Goal: Complete application form

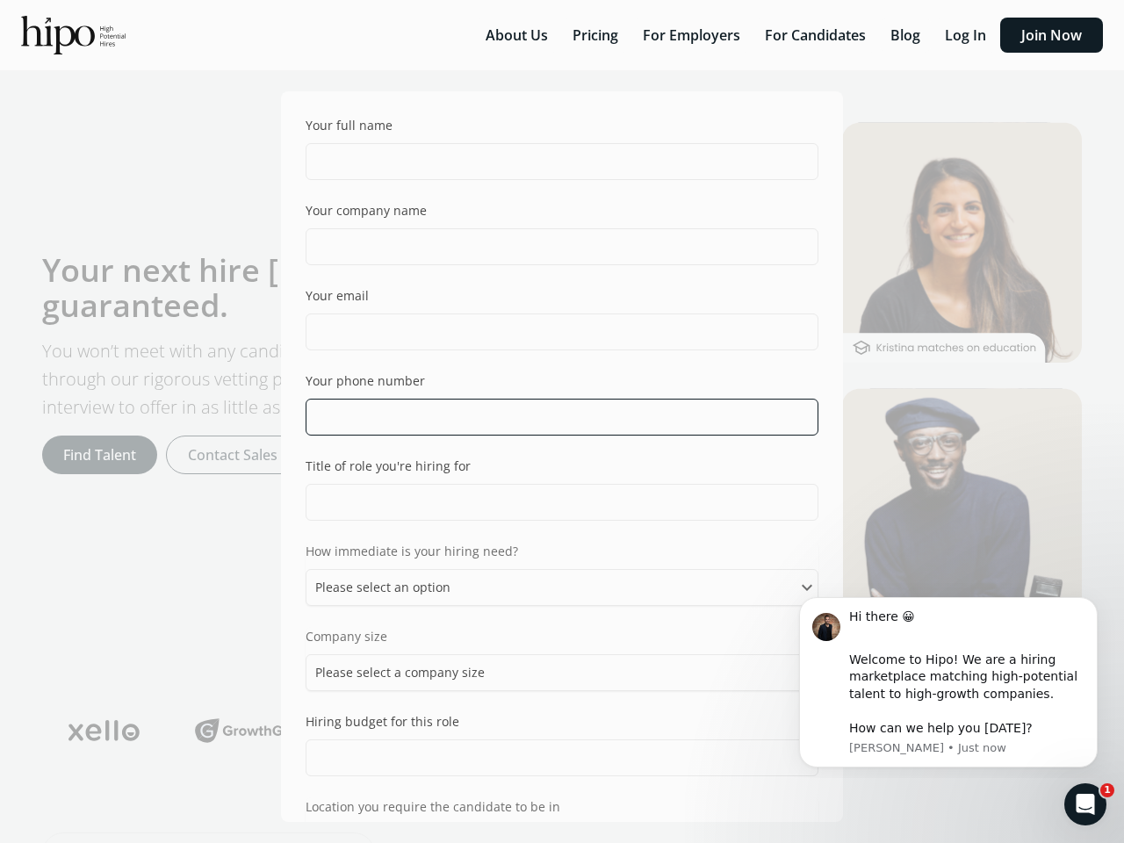
click at [562, 421] on input "tel" at bounding box center [562, 417] width 513 height 37
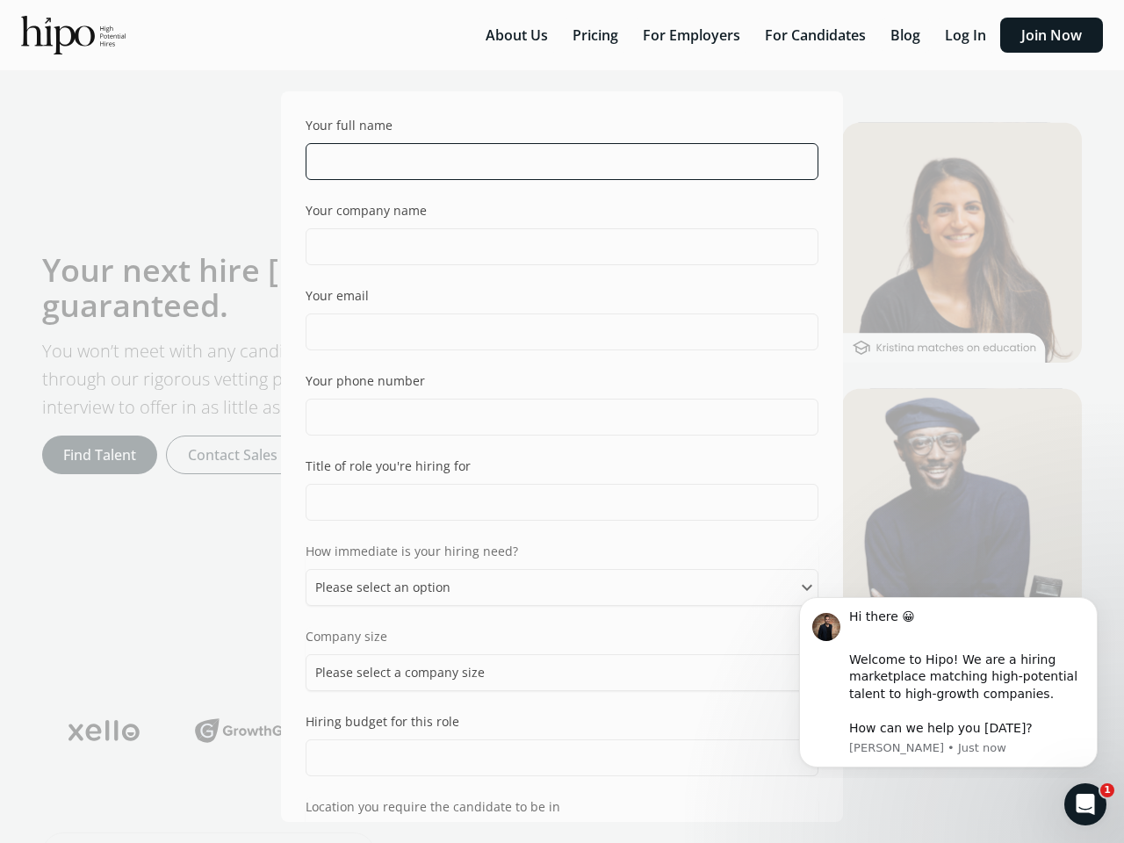
click at [554, 162] on input "text" at bounding box center [562, 161] width 513 height 37
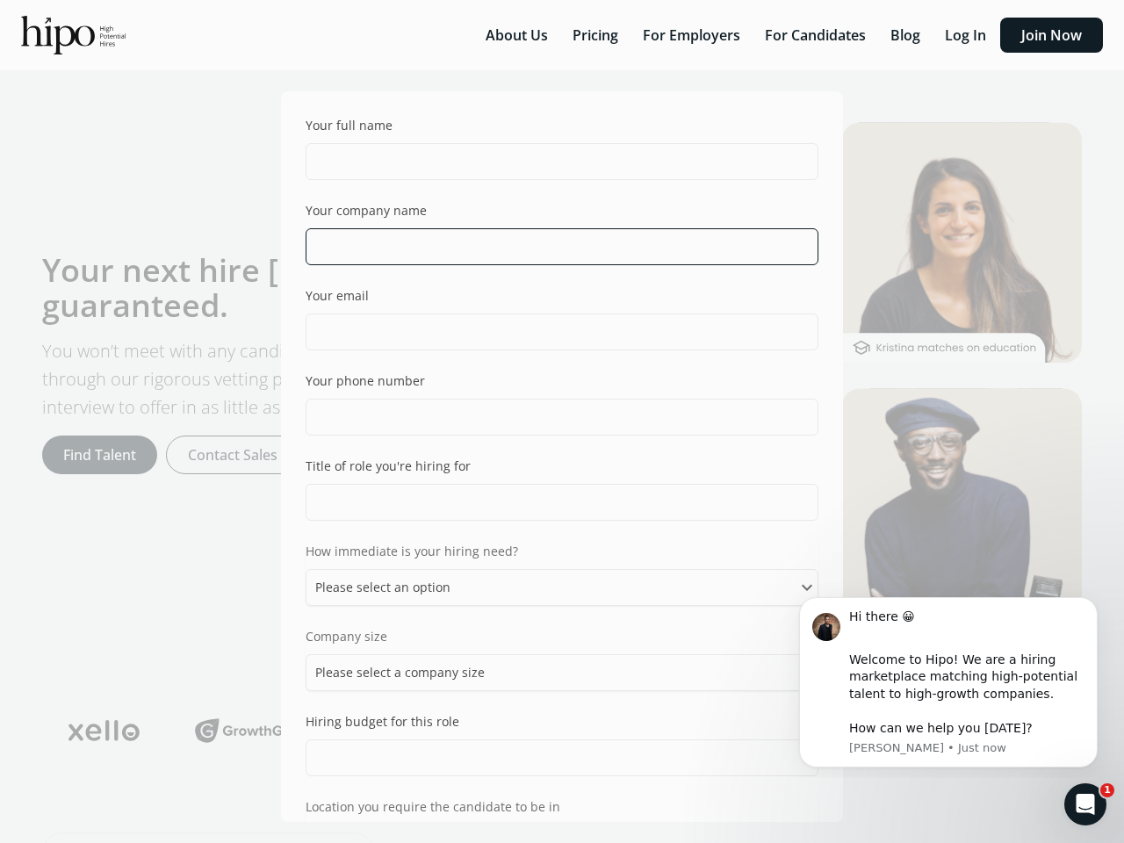
click at [554, 247] on input "text" at bounding box center [562, 246] width 513 height 37
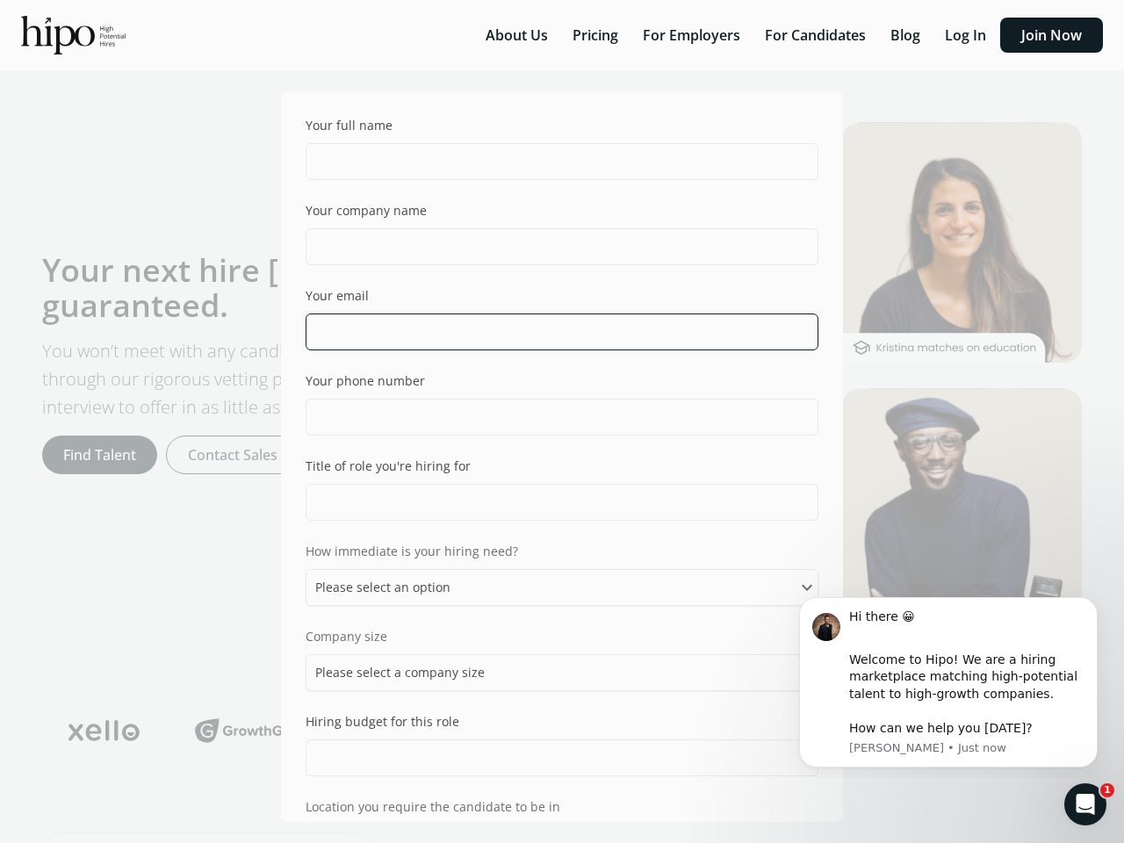
click at [554, 332] on input "email" at bounding box center [562, 331] width 513 height 37
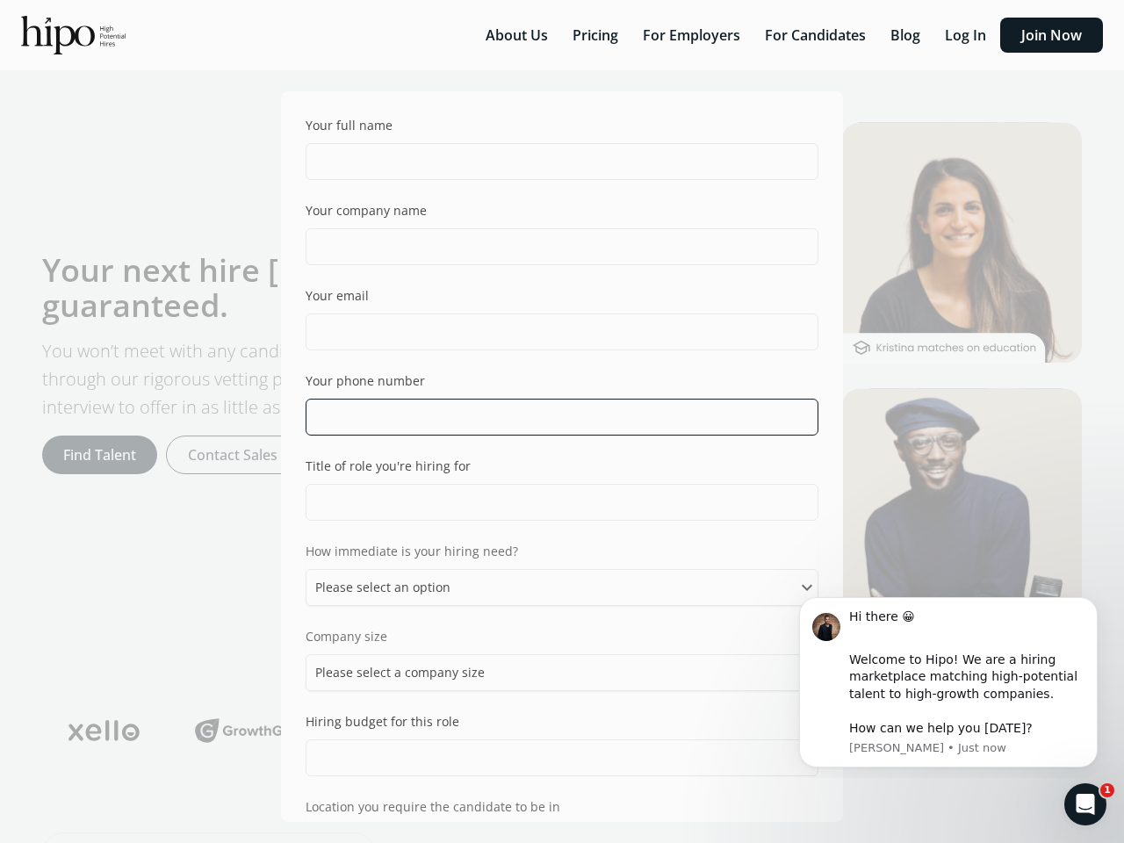
click at [554, 417] on input "tel" at bounding box center [562, 417] width 513 height 37
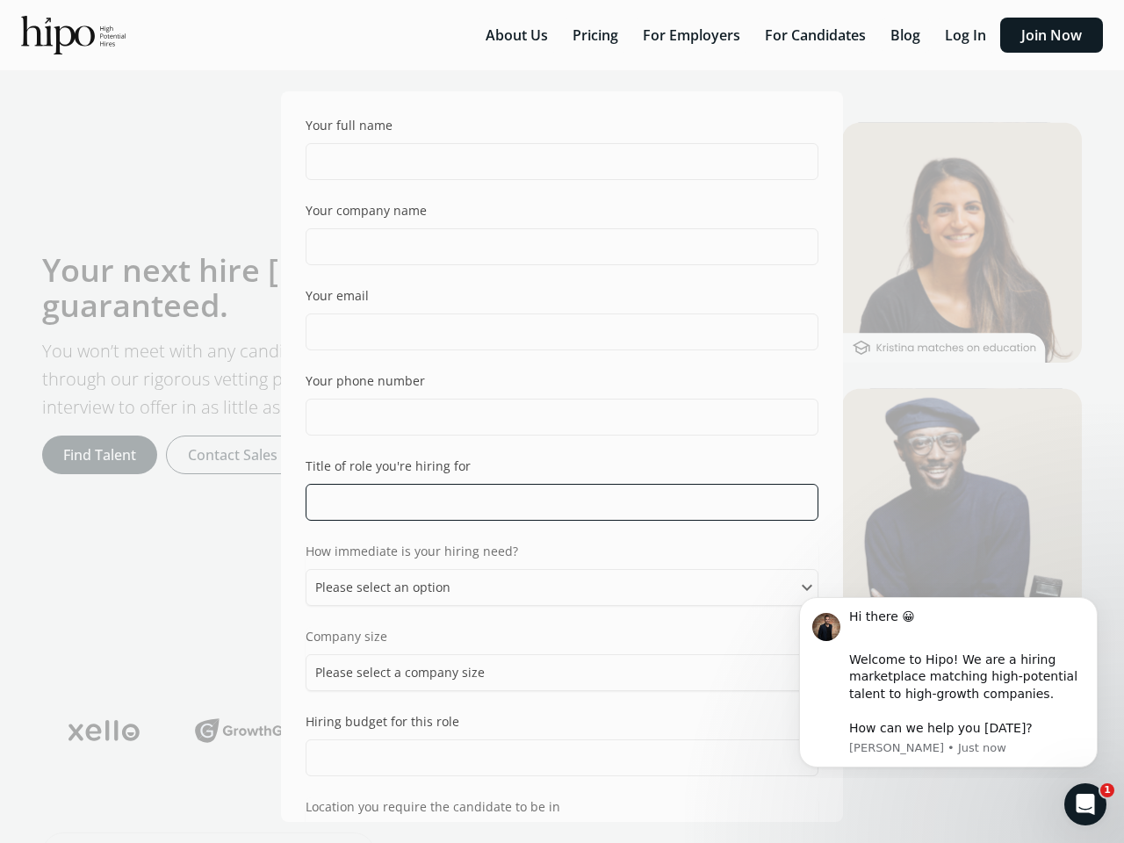
click at [554, 502] on input "text" at bounding box center [562, 502] width 513 height 37
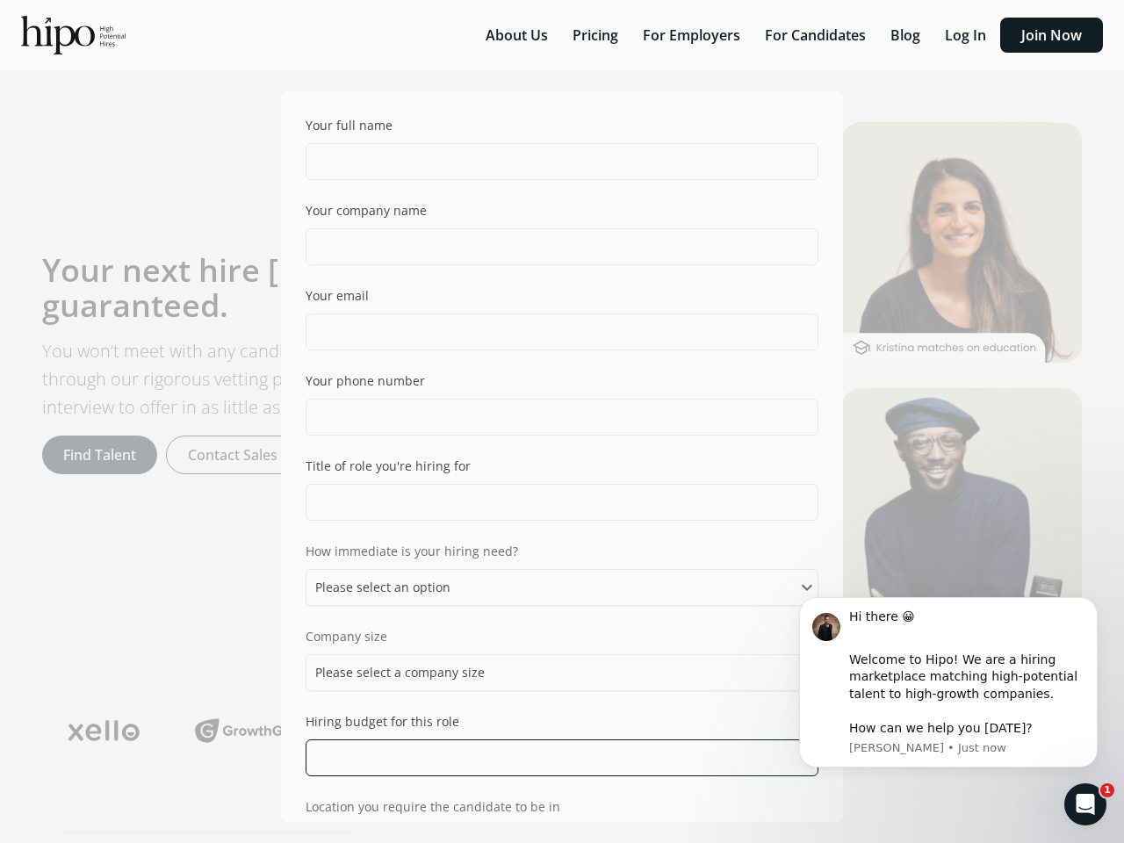
click at [554, 758] on input "text" at bounding box center [562, 757] width 513 height 37
click at [948, 682] on div "Welcome to Hipo! We are a hiring marketplace matching high-potential talent to …" at bounding box center [966, 694] width 235 height 86
click at [1101, 601] on div "Your full name Your company name Your email Your phone number Title of role you…" at bounding box center [562, 421] width 1124 height 843
